Goal: Task Accomplishment & Management: Manage account settings

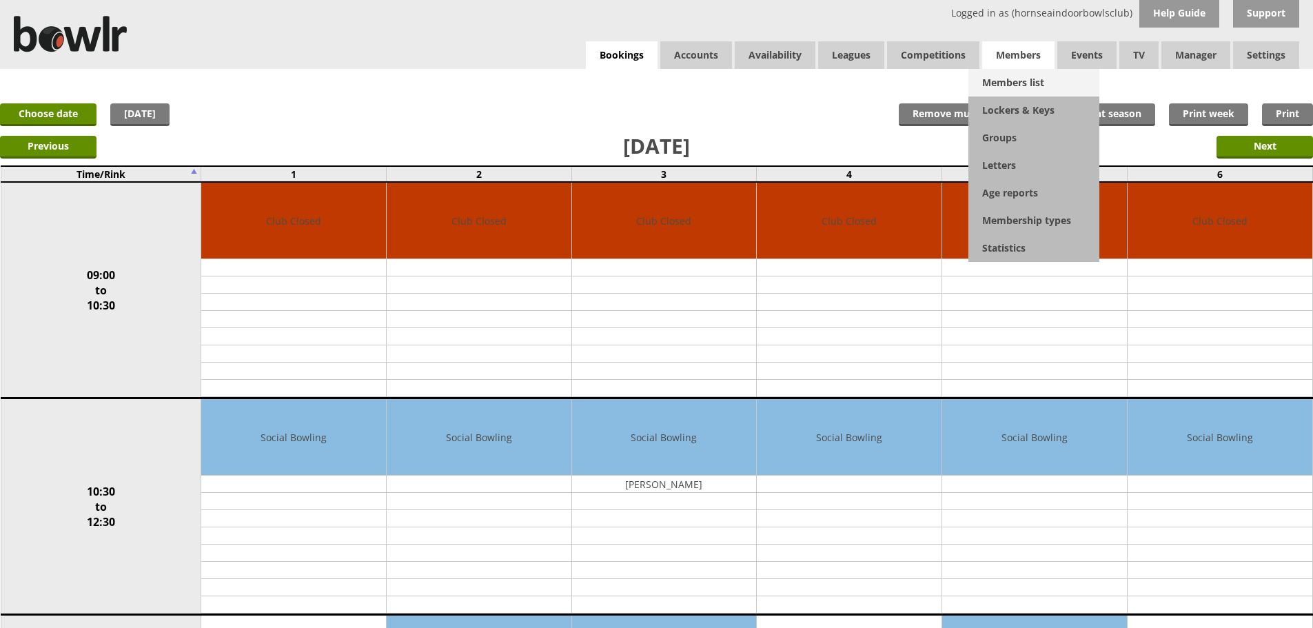
click at [1015, 77] on link "Members list" at bounding box center [1033, 83] width 131 height 28
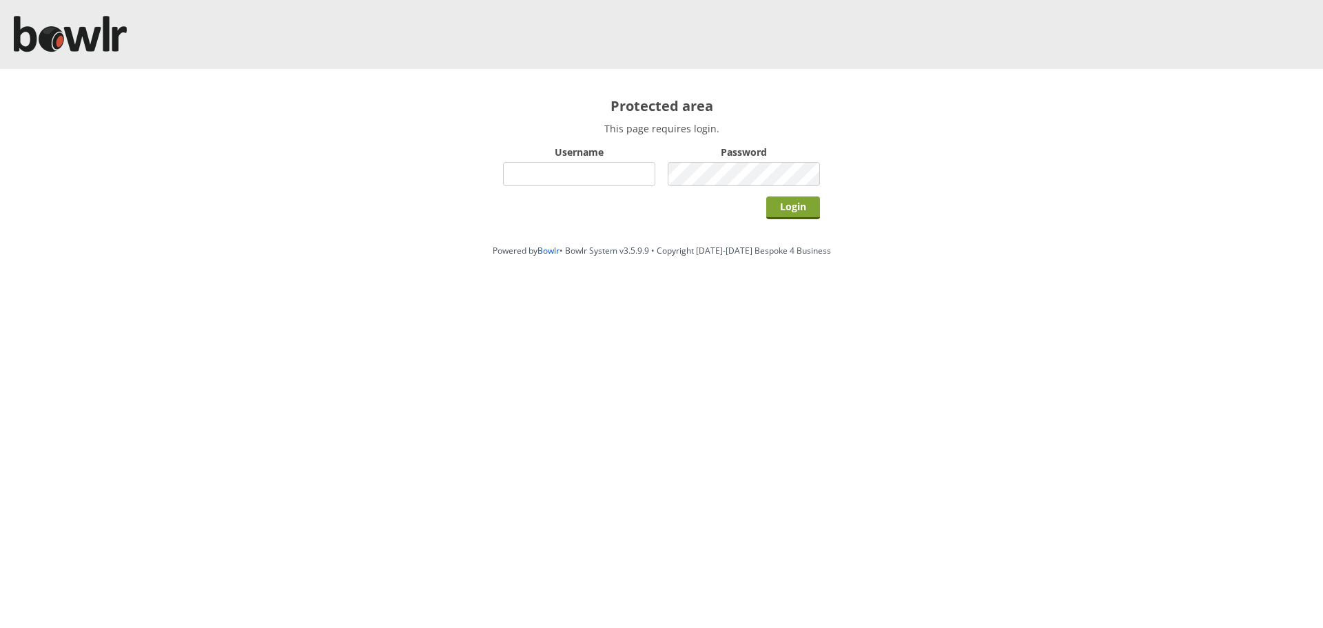
type input "hornseaindoorbowlsclub"
click at [780, 209] on input "Login" at bounding box center [793, 207] width 54 height 23
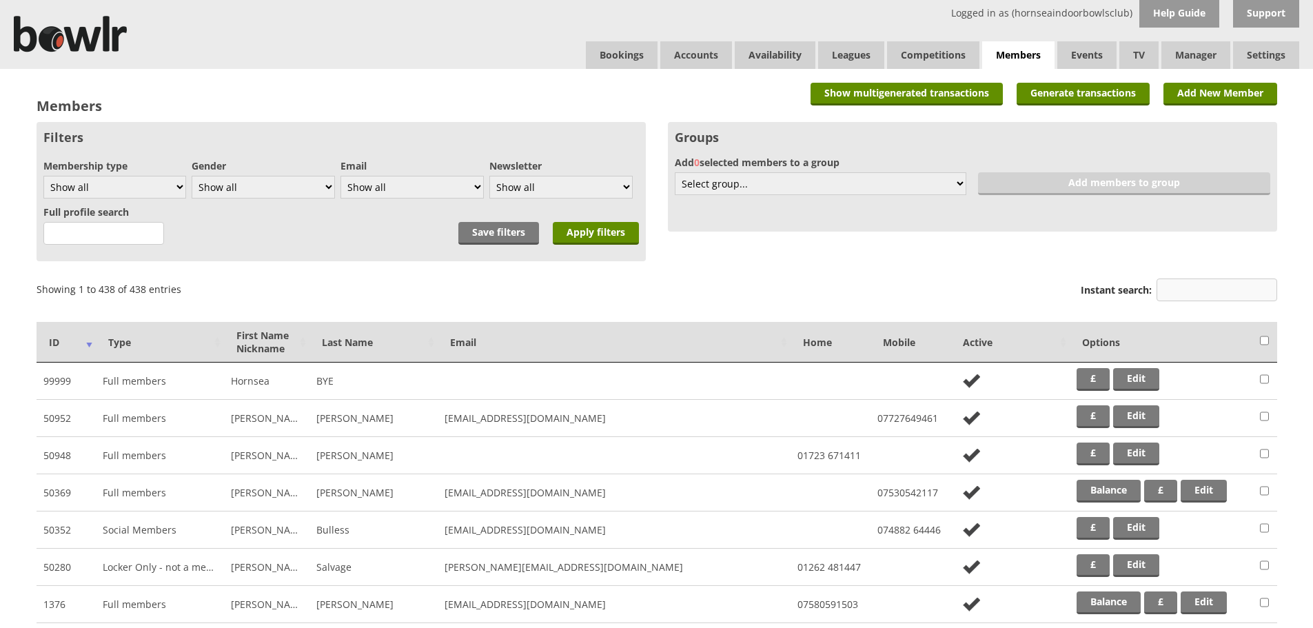
click at [1236, 292] on input "Instant search:" at bounding box center [1217, 289] width 121 height 23
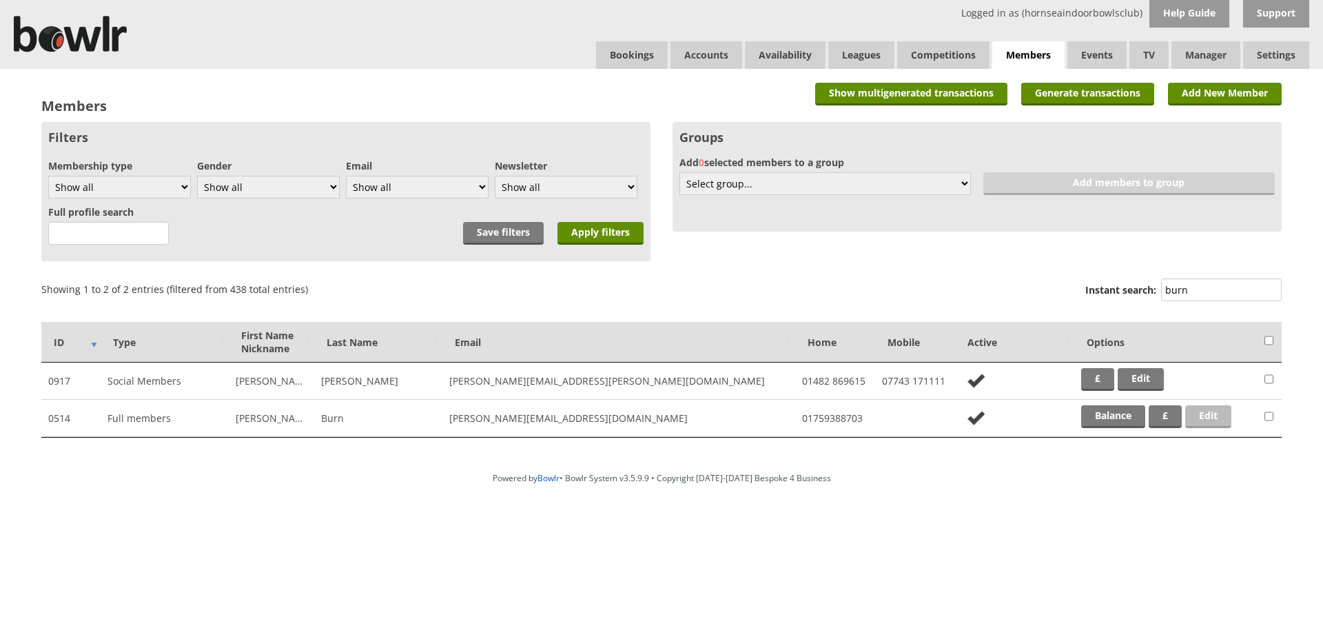
type input "burn"
click at [1214, 421] on link "Edit" at bounding box center [1208, 416] width 46 height 23
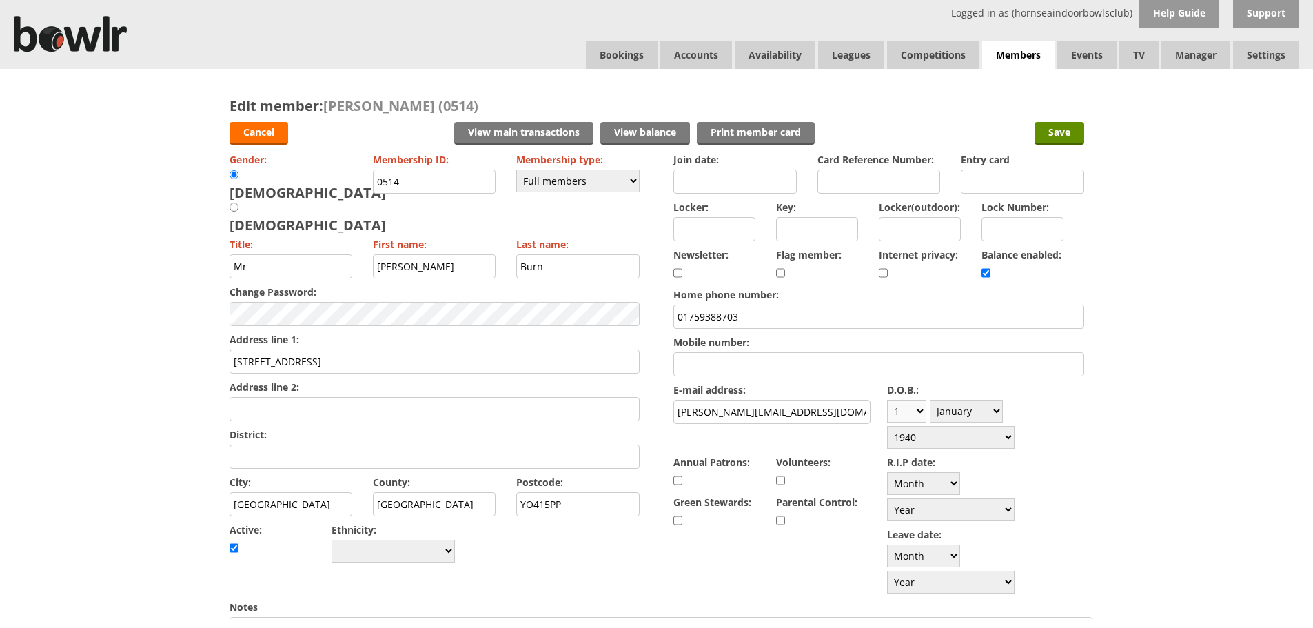
click at [911, 408] on select "Day 1 2 3 4 5 6 7 8 9 10 11 12 13 14 15 16 17 18 19 20 21 22 23 24 25 26 27 28 …" at bounding box center [906, 411] width 39 height 23
select select "25"
click at [887, 400] on select "Day 1 2 3 4 5 6 7 8 9 10 11 12 13 14 15 16 17 18 19 20 21 22 23 24 25 26 27 28 …" at bounding box center [906, 411] width 39 height 23
click at [975, 415] on select "Month January February March April May June July August September October Novem…" at bounding box center [966, 411] width 73 height 23
select select "5"
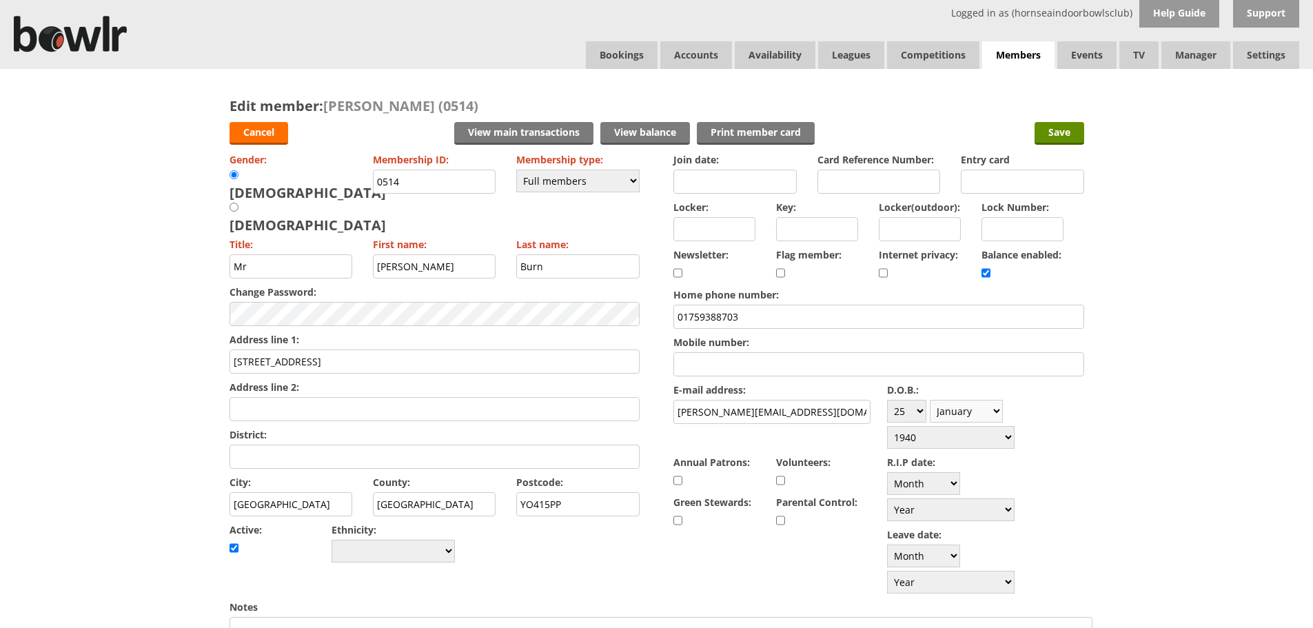
click at [930, 400] on select "Month January February March April May June July August September October Novem…" at bounding box center [966, 411] width 73 height 23
click at [1015, 426] on select "Year [DATE] 1901 1902 1903 1904 1905 1906 1907 1908 1909 1910 1911 1912 1913 19…" at bounding box center [951, 437] width 128 height 23
select select "1948"
click at [1006, 426] on select "Year [DATE] 1901 1902 1903 1904 1905 1906 1907 1908 1909 1910 1911 1912 1913 19…" at bounding box center [951, 437] width 128 height 23
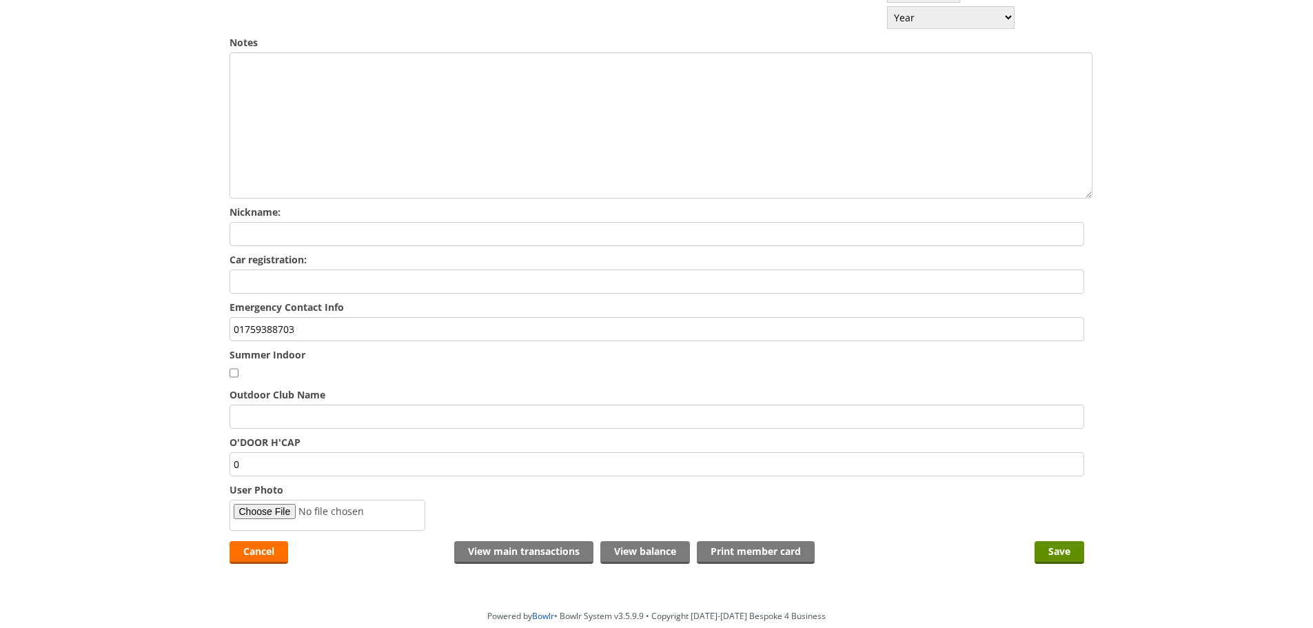
scroll to position [568, 0]
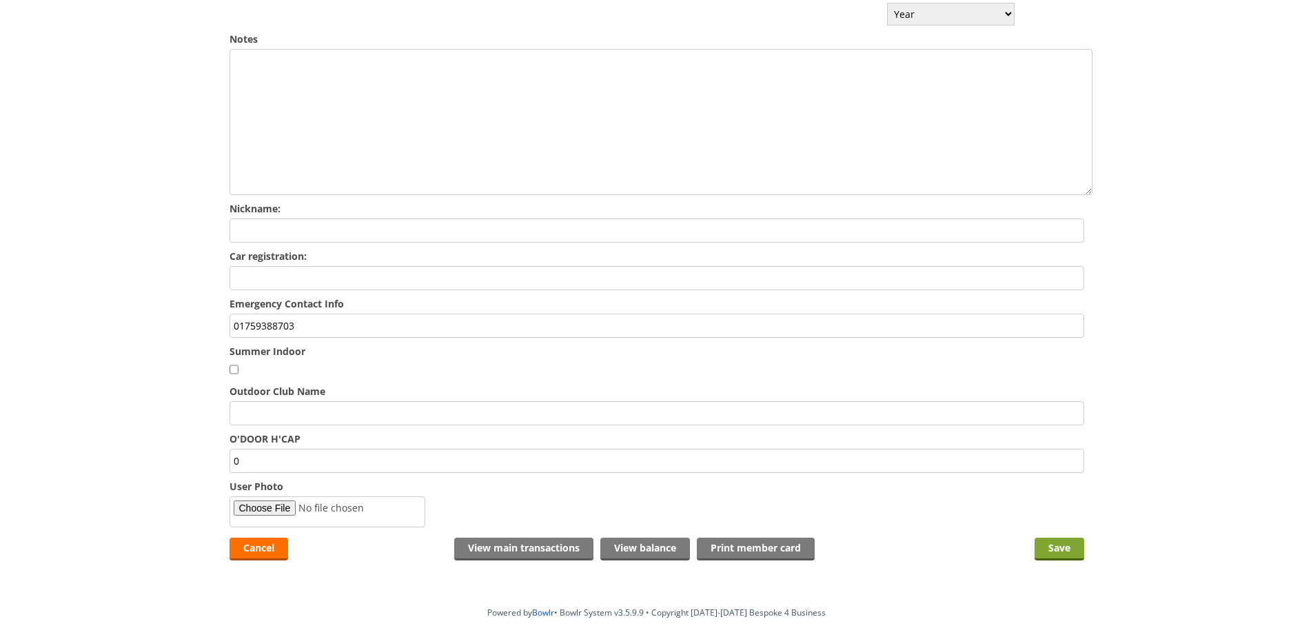
click at [1070, 538] on input "Save" at bounding box center [1060, 549] width 50 height 23
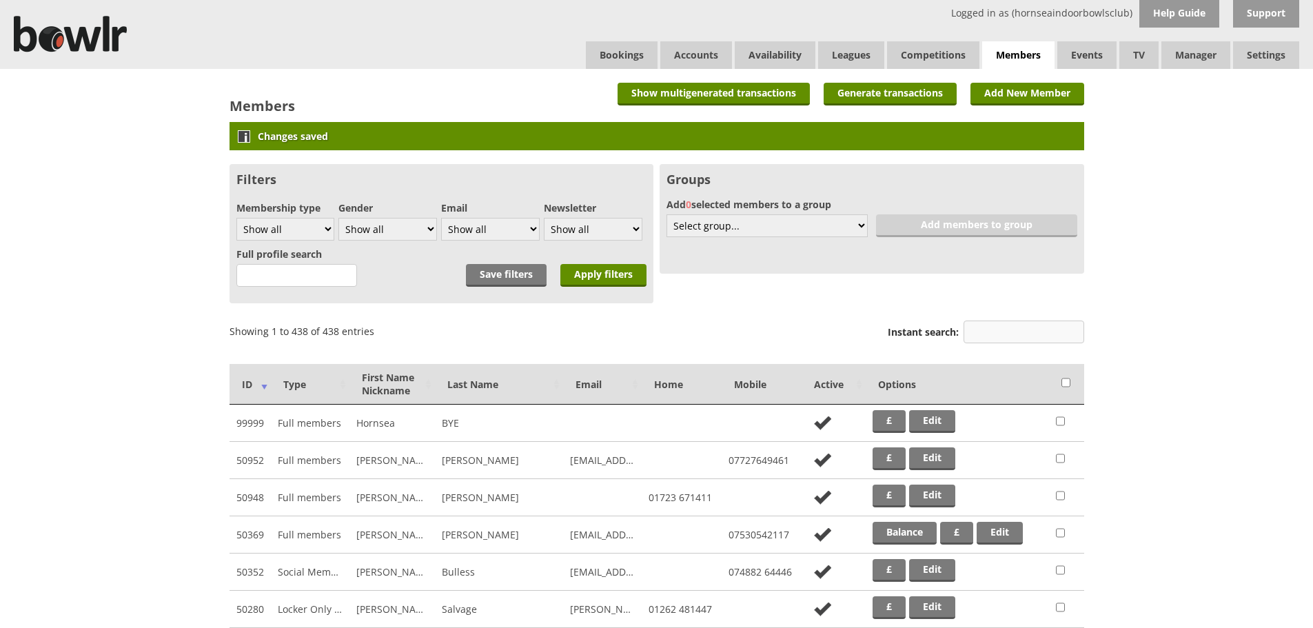
click at [998, 336] on input "Instant search:" at bounding box center [1024, 331] width 121 height 23
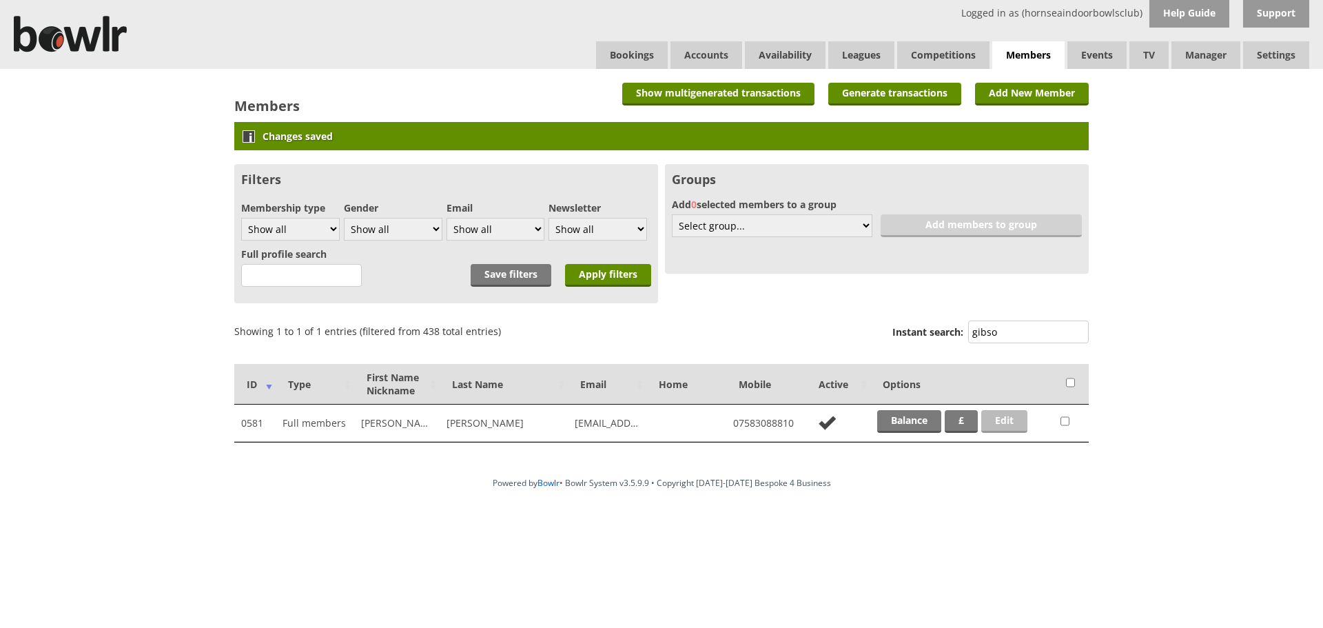
type input "gibso"
click at [1012, 426] on link "Edit" at bounding box center [1004, 421] width 46 height 23
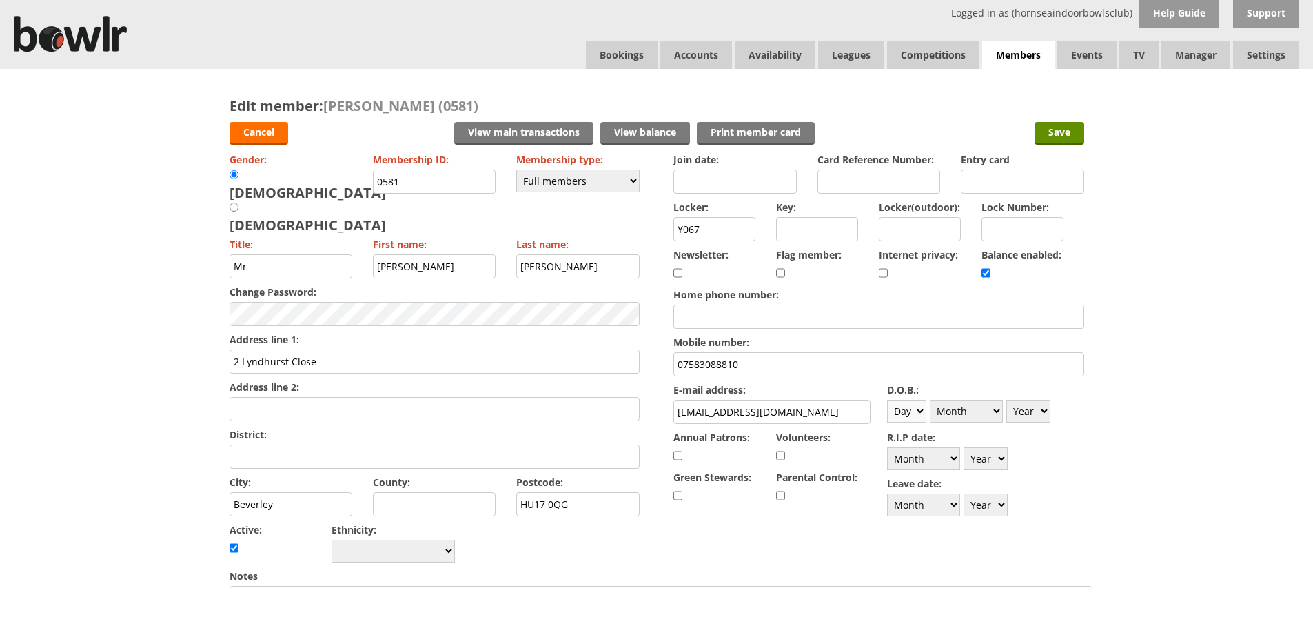
click at [913, 416] on select "Day 1 2 3 4 5 6 7 8 9 10 11 12 13 14 15 16 17 18 19 20 21 22 23 24 25 26 27 28 …" at bounding box center [906, 411] width 39 height 23
select select "7"
click at [887, 400] on select "Day 1 2 3 4 5 6 7 8 9 10 11 12 13 14 15 16 17 18 19 20 21 22 23 24 25 26 27 28 …" at bounding box center [906, 411] width 39 height 23
click at [975, 407] on select "Month January February March April May June July August September October Novem…" at bounding box center [966, 411] width 73 height 23
select select "10"
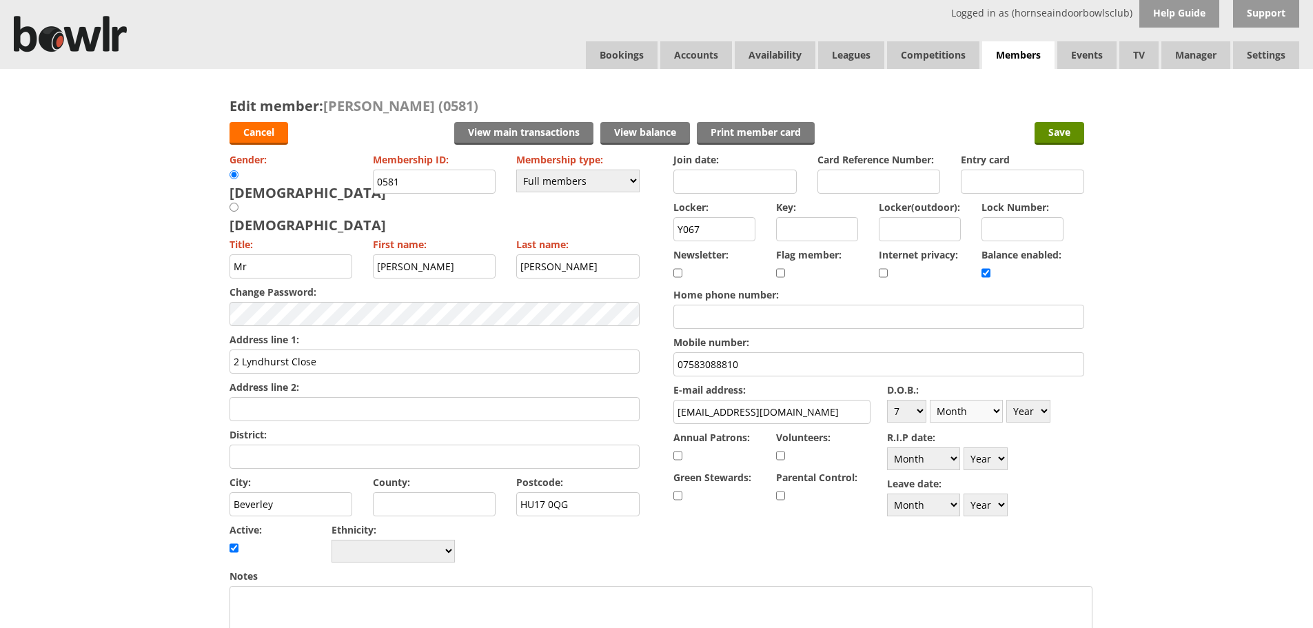
click at [930, 400] on select "Month January February March April May June July August September October Novem…" at bounding box center [966, 411] width 73 height 23
click at [1035, 410] on select "Year 1900 1901 1902 1903 1904 1905 1906 1907 1908 1909 1910 1911 1912 1913 1914…" at bounding box center [1028, 411] width 44 height 23
select select "1946"
click at [1006, 400] on select "Year 1900 1901 1902 1903 1904 1905 1906 1907 1908 1909 1910 1911 1912 1913 1914…" at bounding box center [1028, 411] width 44 height 23
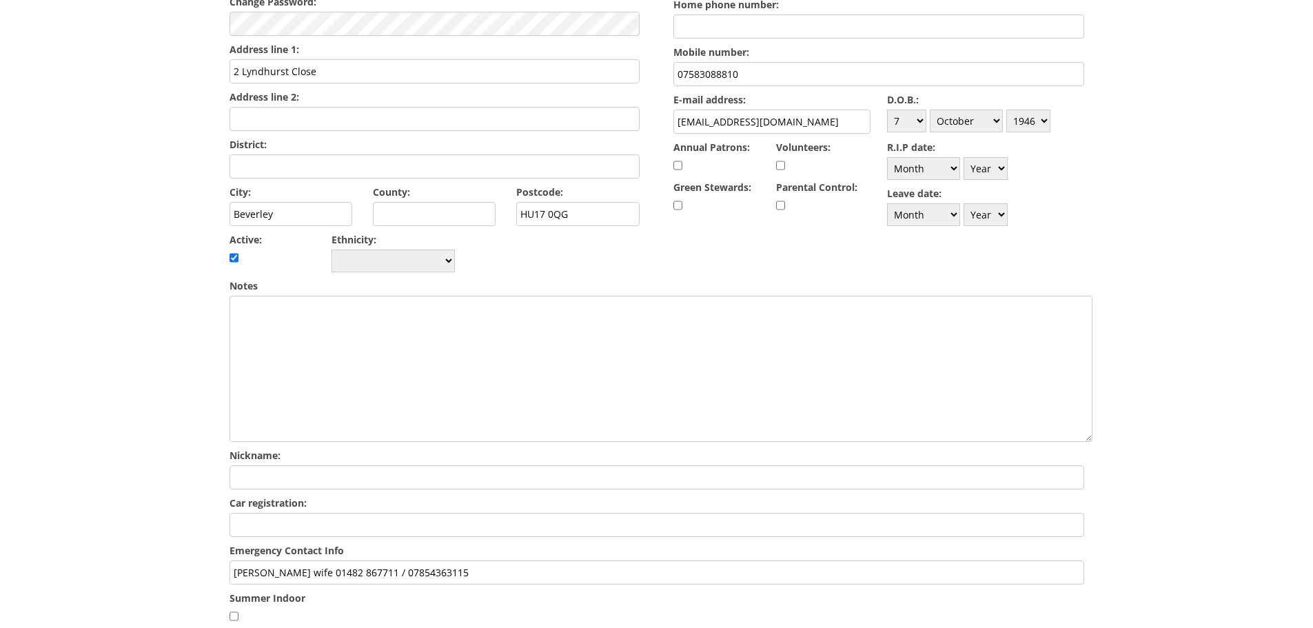
scroll to position [69, 0]
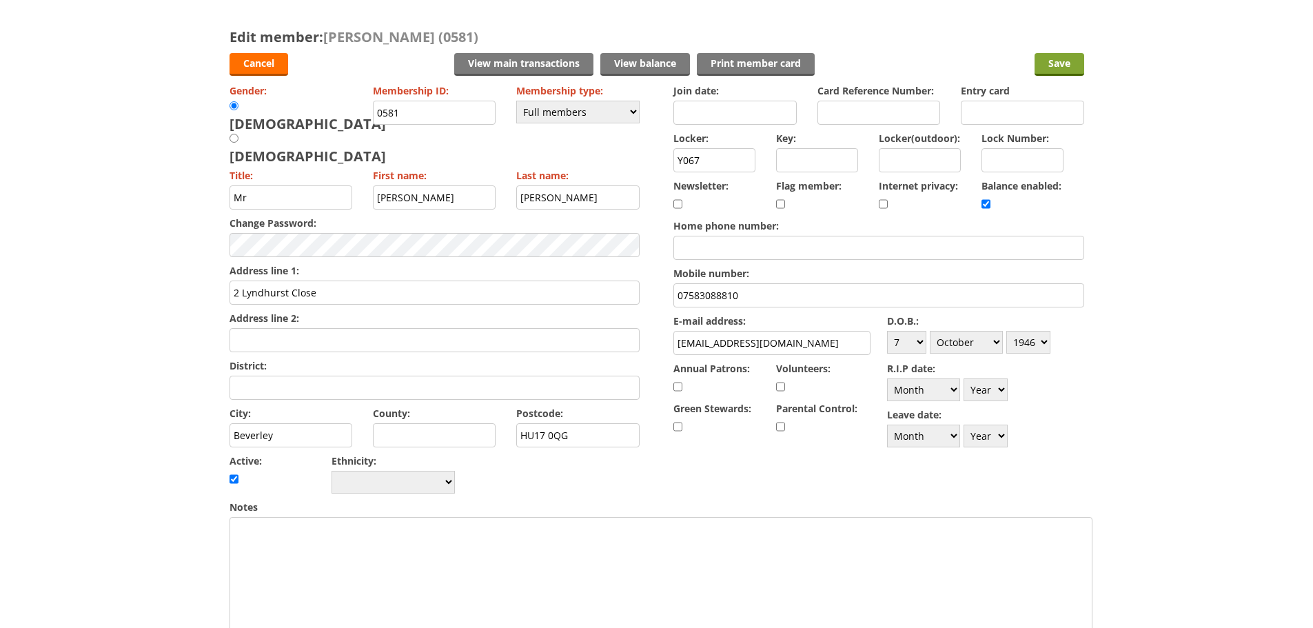
click at [1068, 56] on input "Save" at bounding box center [1060, 64] width 50 height 23
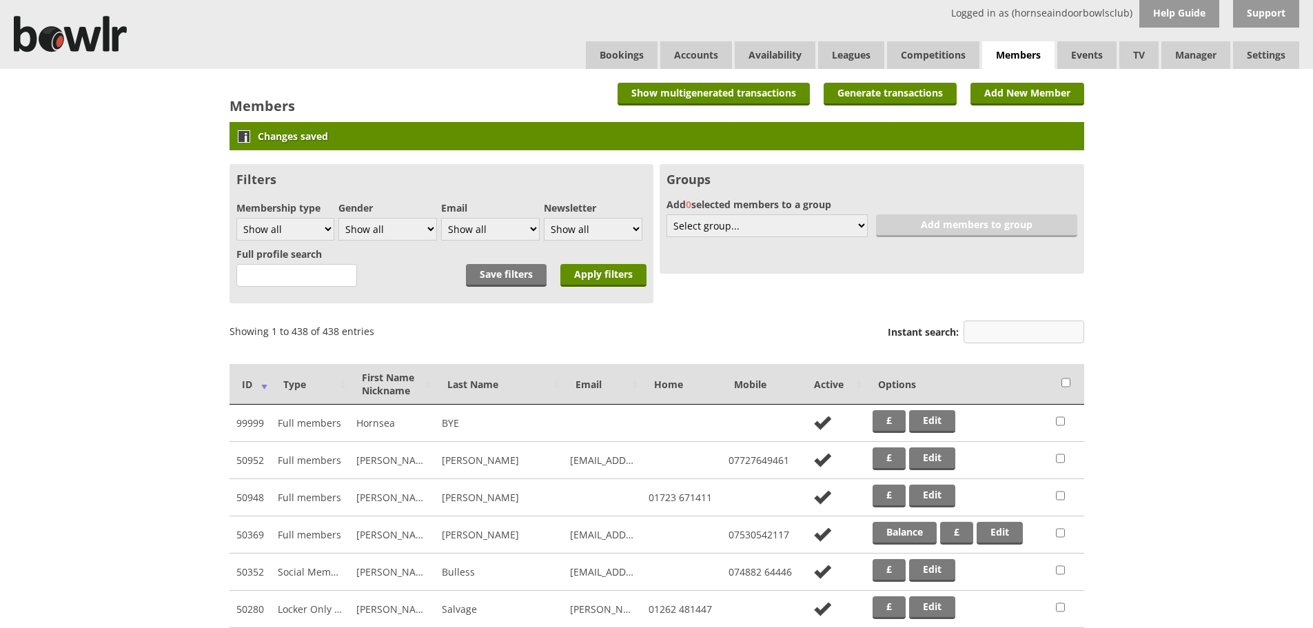
click at [1031, 331] on input "Instant search:" at bounding box center [1024, 331] width 121 height 23
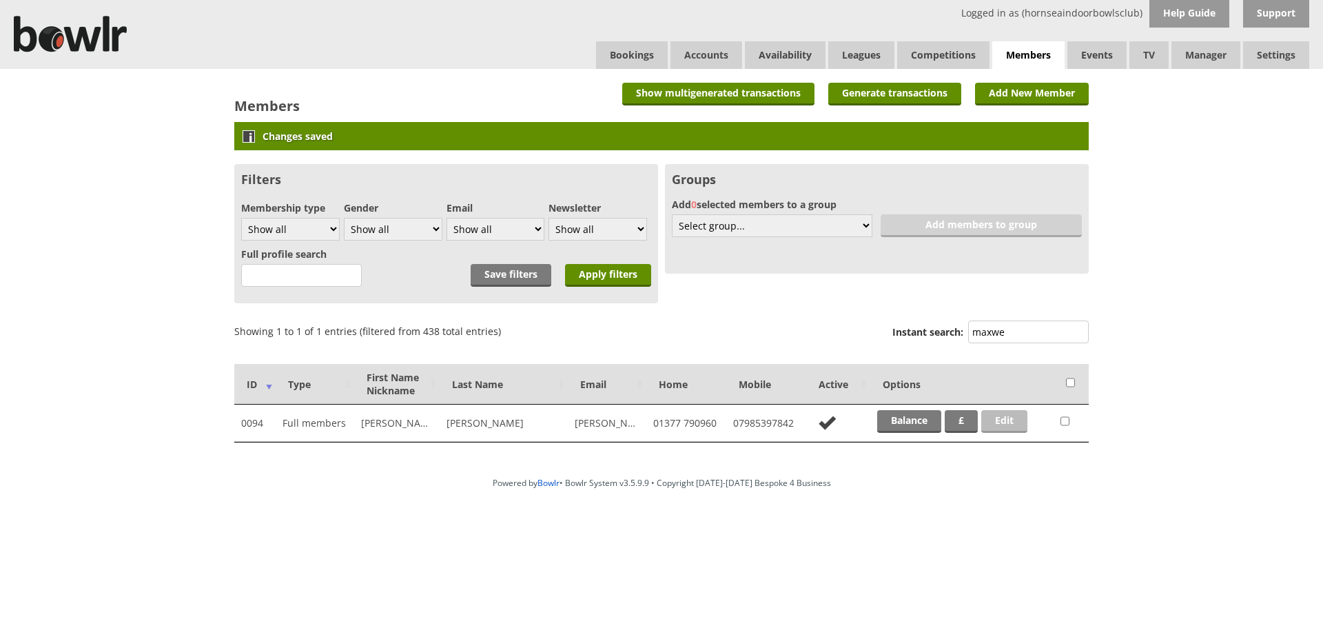
type input "maxwe"
click at [1010, 418] on link "Edit" at bounding box center [1004, 421] width 46 height 23
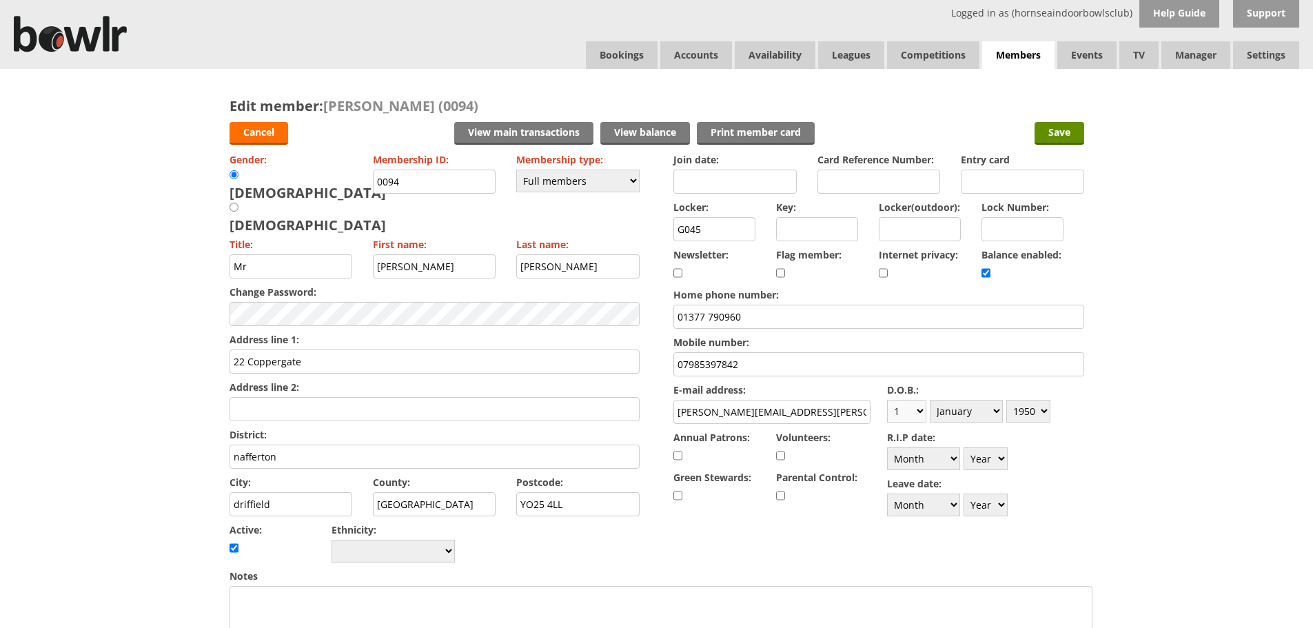
click at [909, 407] on select "Day 1 2 3 4 5 6 7 8 9 10 11 12 13 14 15 16 17 18 19 20 21 22 23 24 25 26 27 28 …" at bounding box center [906, 411] width 39 height 23
select select "2"
click at [887, 400] on select "Day 1 2 3 4 5 6 7 8 9 10 11 12 13 14 15 16 17 18 19 20 21 22 23 24 25 26 27 28 …" at bounding box center [906, 411] width 39 height 23
click at [966, 413] on select "Month January February March April May June July August September October Novem…" at bounding box center [966, 411] width 73 height 23
select select "5"
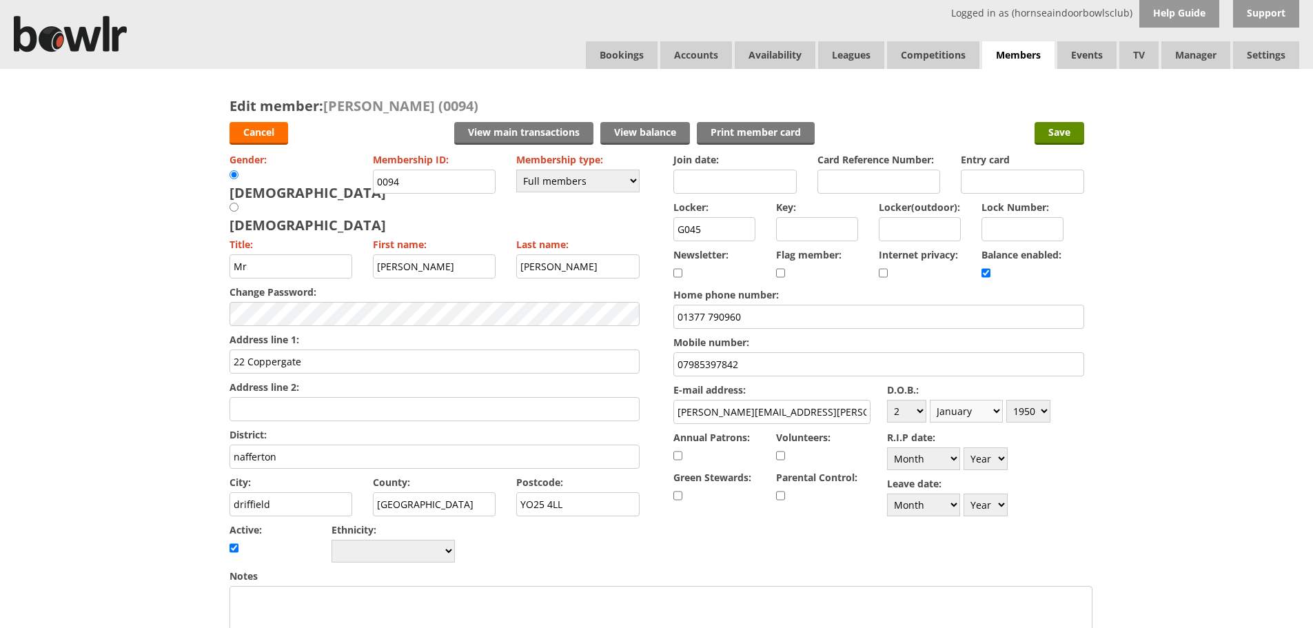
click at [930, 400] on select "Month January February March April May June July August September October Novem…" at bounding box center [966, 411] width 73 height 23
click at [1029, 412] on select "Year 1900 1901 1902 1903 1904 1905 1906 1907 1908 1909 1910 1911 1912 1913 1914…" at bounding box center [1028, 411] width 44 height 23
select select "1954"
click at [1006, 400] on select "Year 1900 1901 1902 1903 1904 1905 1906 1907 1908 1909 1910 1911 1912 1913 1914…" at bounding box center [1028, 411] width 44 height 23
click at [1056, 121] on div "Cancel View main transactions View balance Print member card Save" at bounding box center [657, 132] width 855 height 34
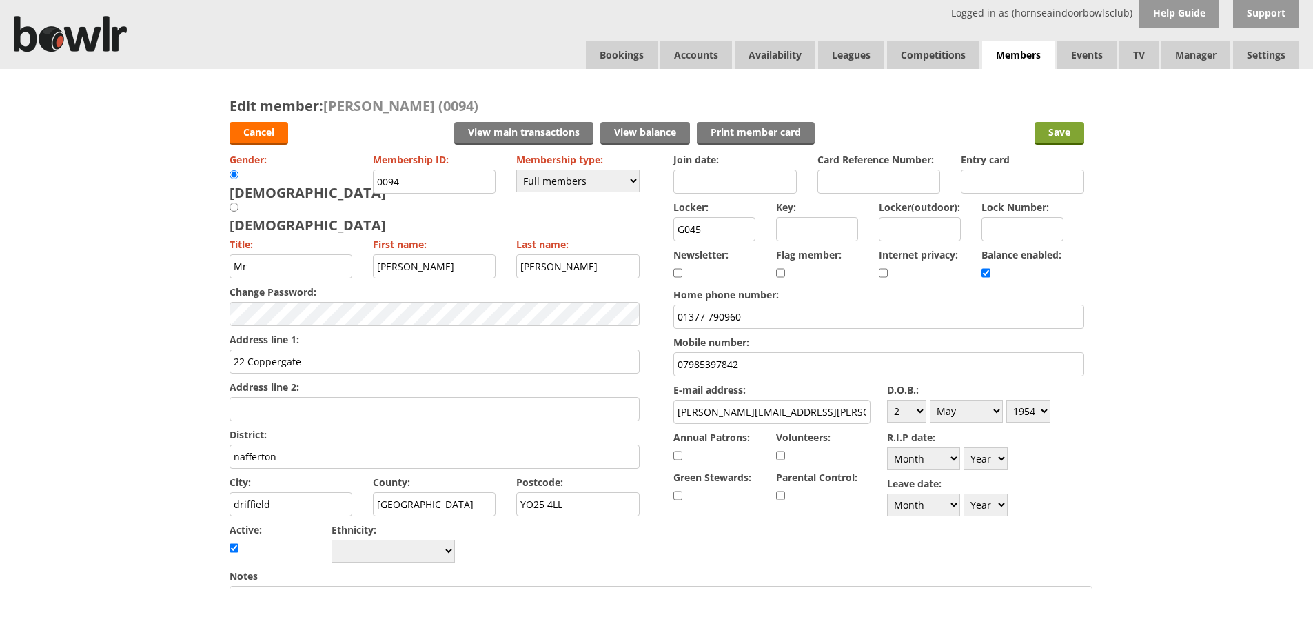
click at [1061, 125] on input "Save" at bounding box center [1060, 133] width 50 height 23
